Goal: Task Accomplishment & Management: Manage account settings

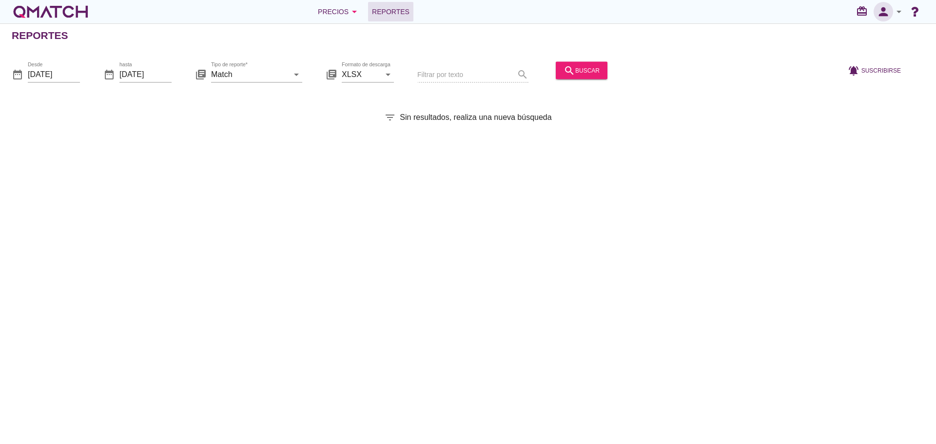
click at [886, 14] on icon "person" at bounding box center [884, 12] width 20 height 14
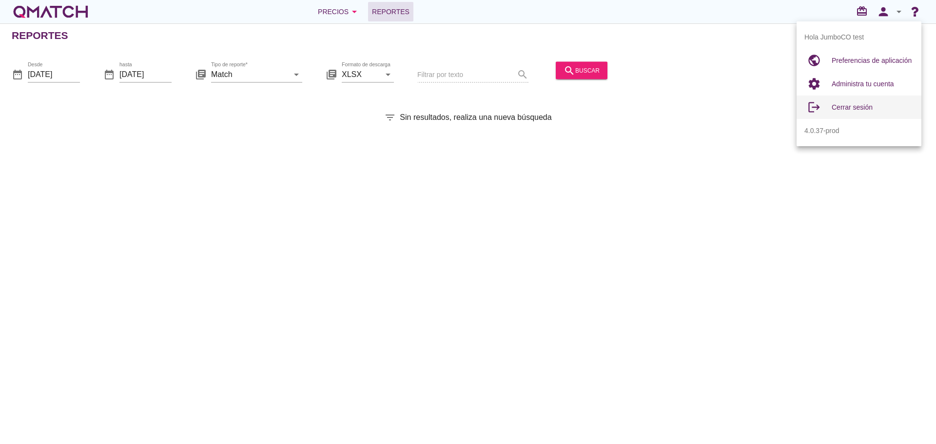
click at [850, 108] on span "Cerrar sesión" at bounding box center [852, 107] width 41 height 8
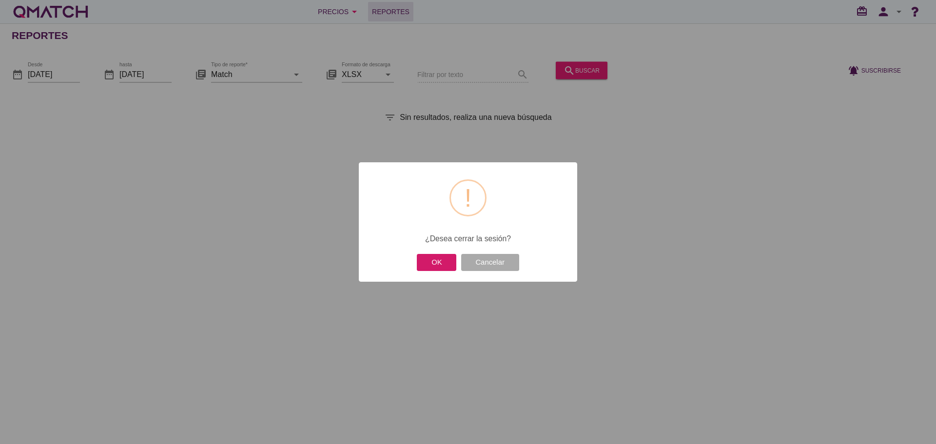
click at [445, 264] on button "OK" at bounding box center [437, 262] width 40 height 17
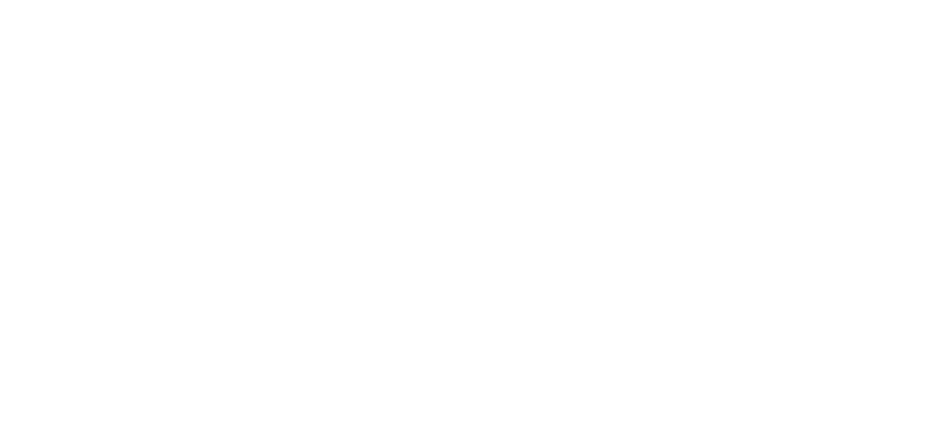
type input "[EMAIL_ADDRESS][DOMAIN_NAME]"
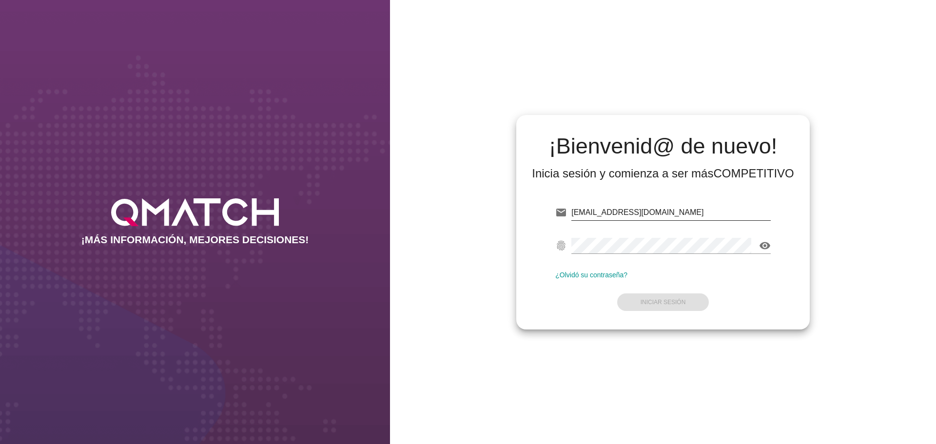
click at [707, 212] on input "[EMAIL_ADDRESS][DOMAIN_NAME]" at bounding box center [671, 213] width 199 height 16
type input "[EMAIL_ADDRESS][DOMAIN_NAME]"
click at [680, 301] on strong "Iniciar Sesión" at bounding box center [663, 302] width 45 height 7
